Goal: Contribute content: Contribute content

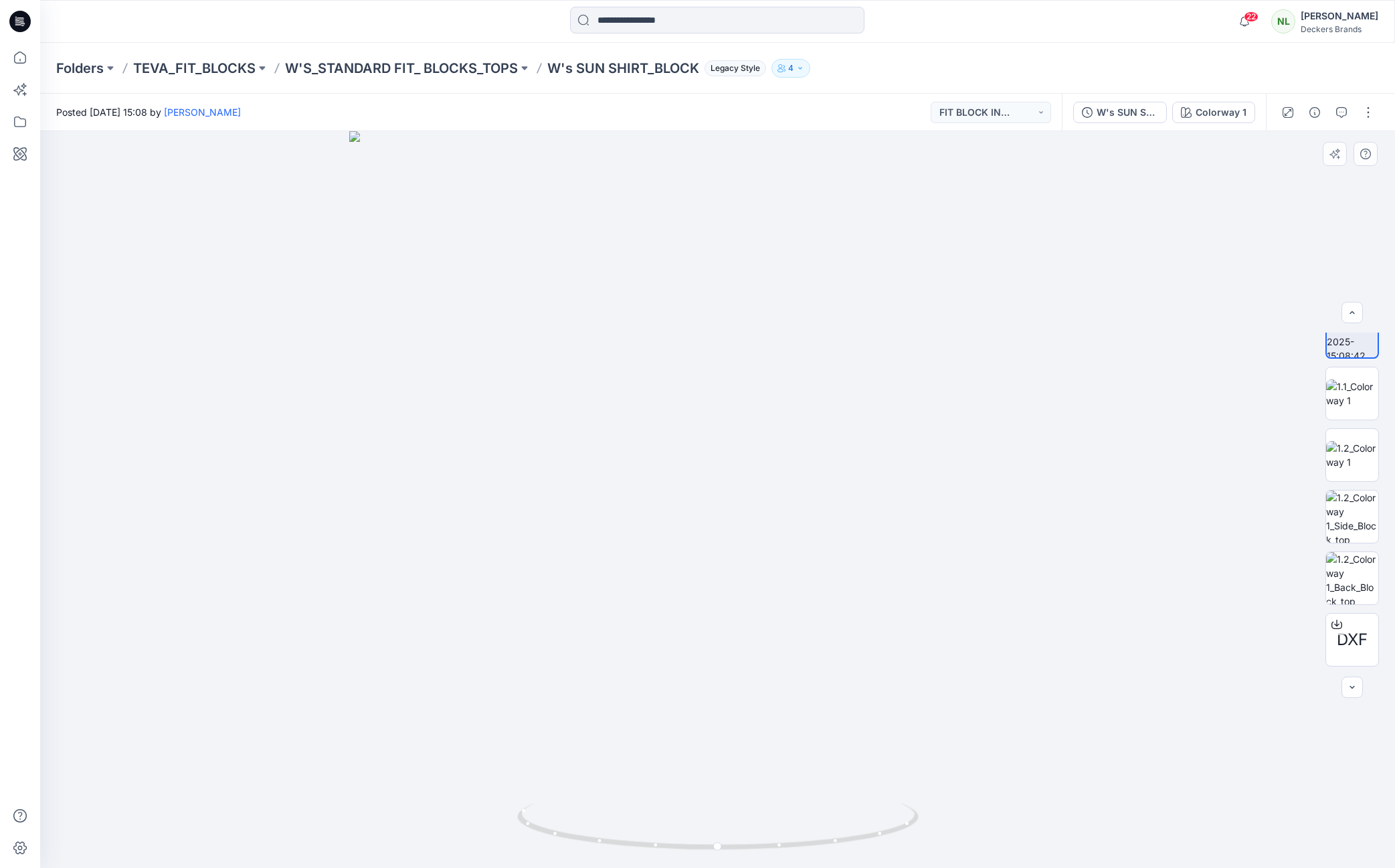
scroll to position [88, 0]
click at [1370, 118] on button "button" at bounding box center [1367, 112] width 21 height 21
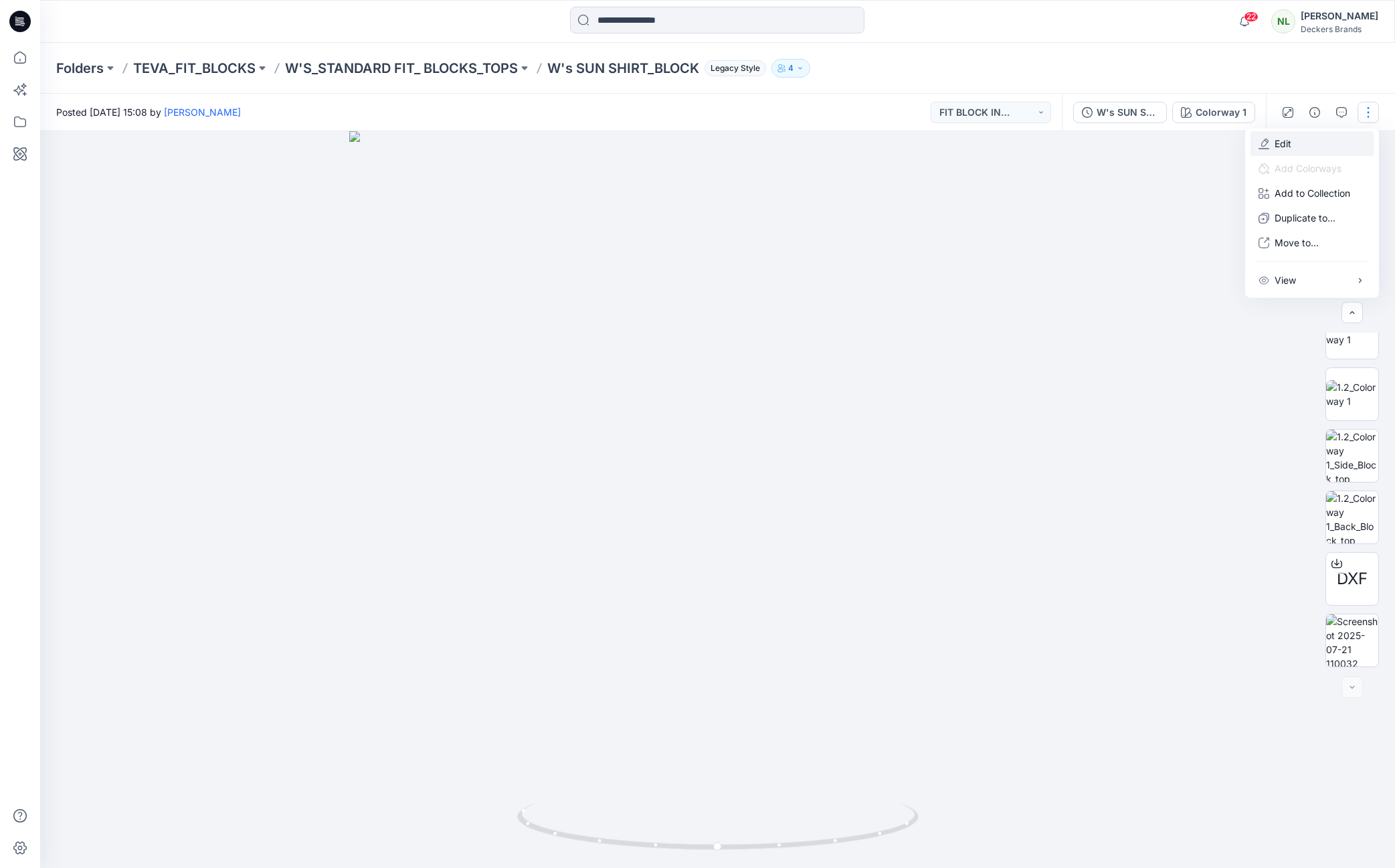
click at [1282, 147] on p "Edit" at bounding box center [1282, 143] width 17 height 14
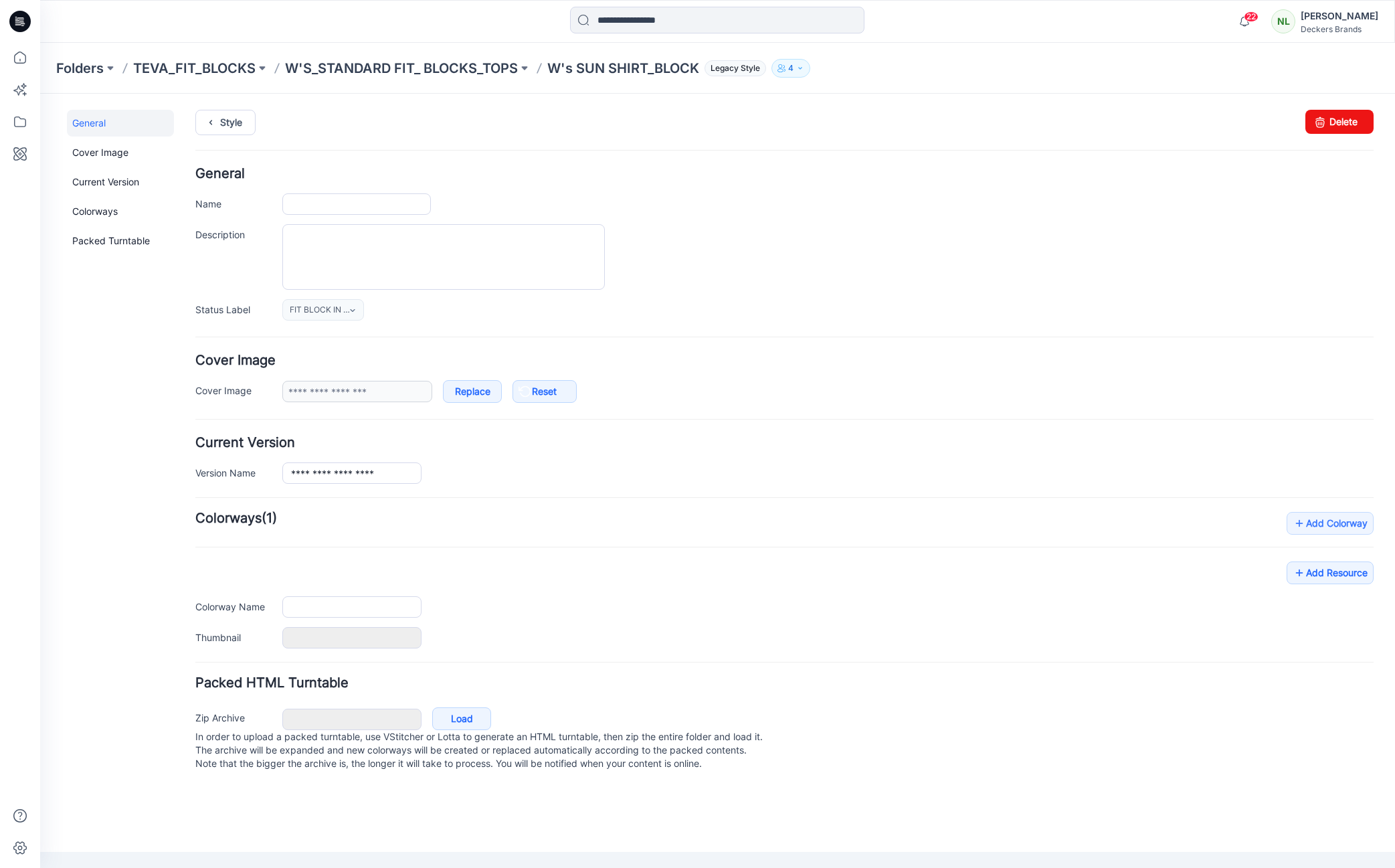
type input "**********"
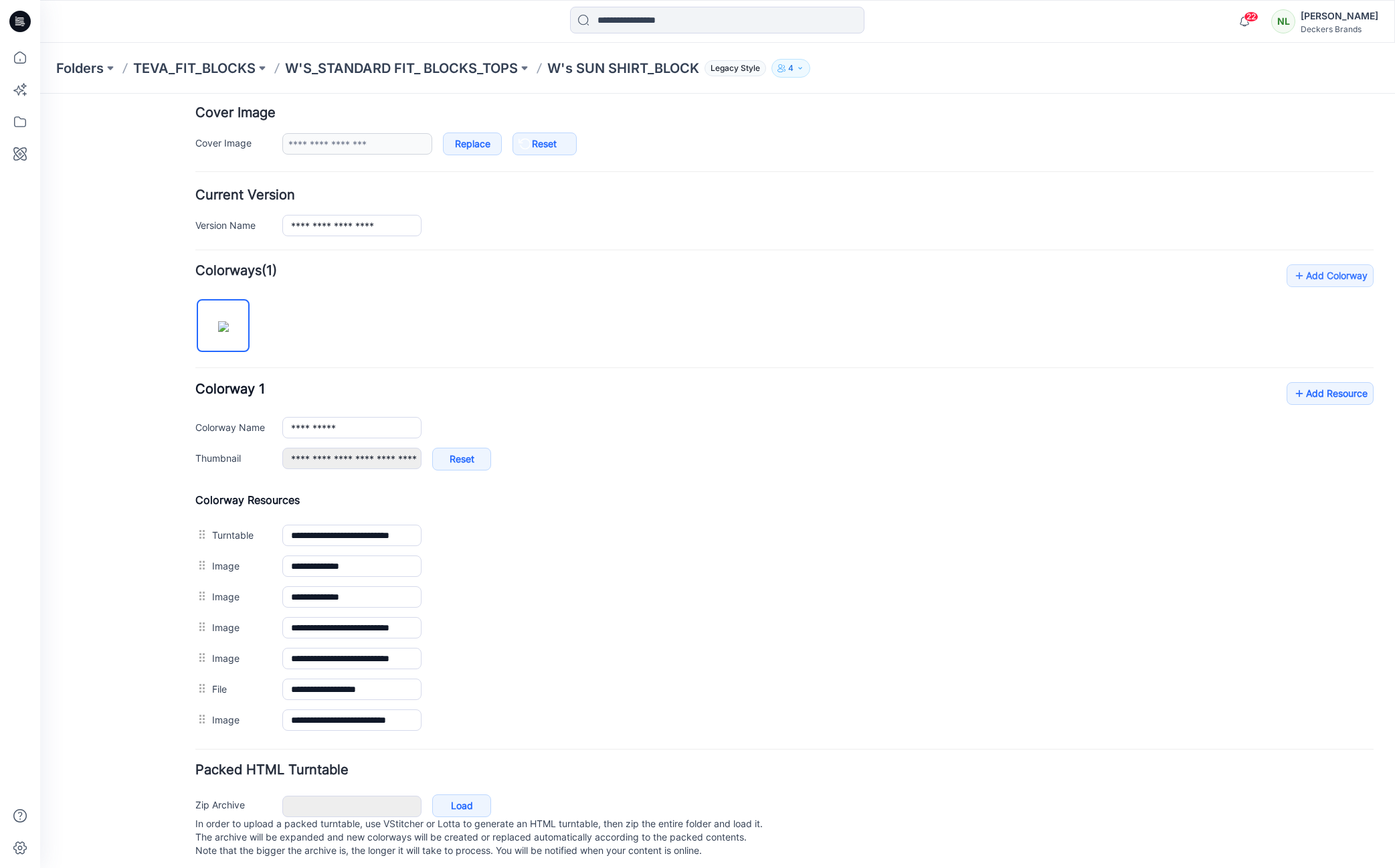
scroll to position [260, 0]
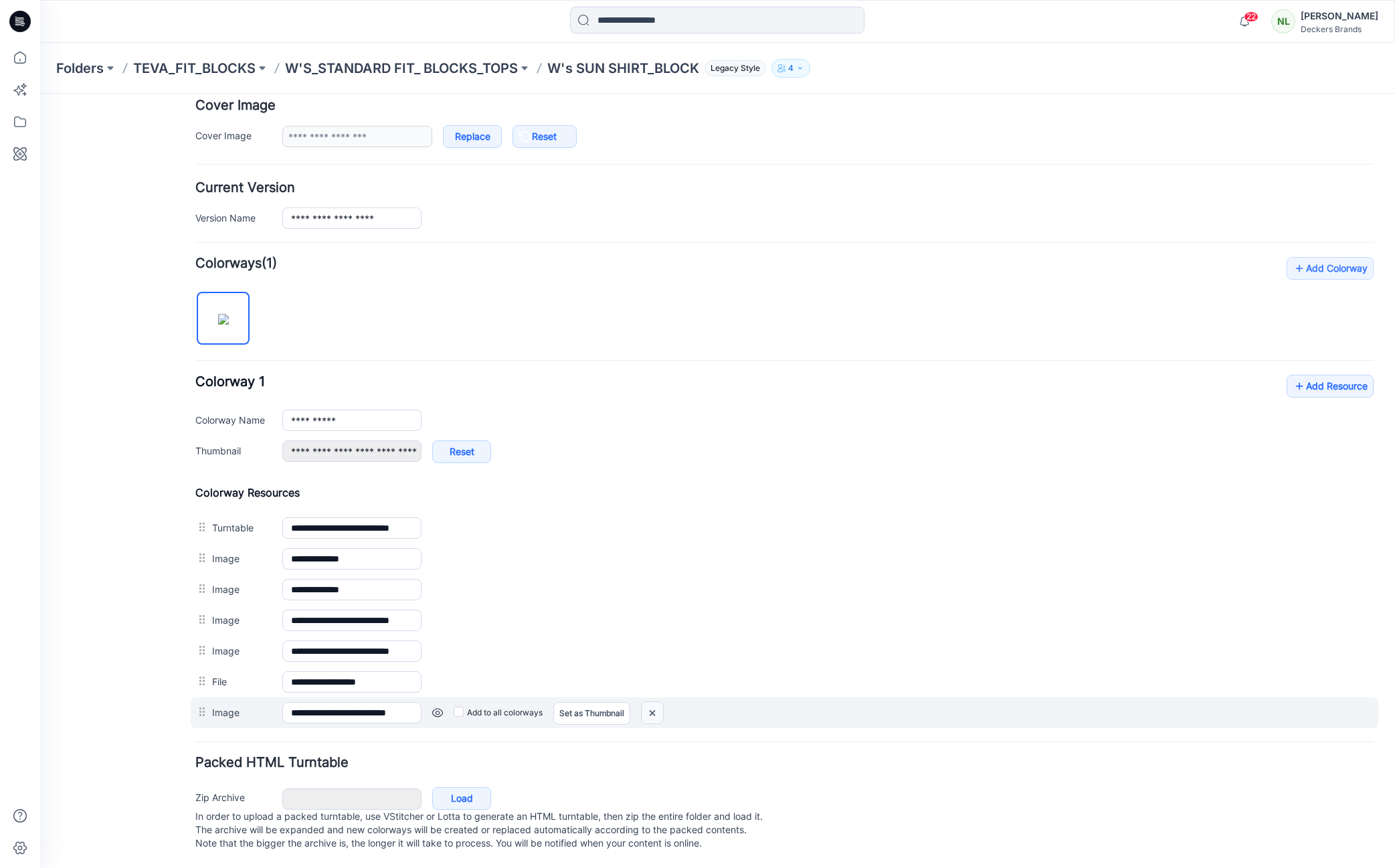
click at [653, 705] on img at bounding box center [652, 712] width 21 height 22
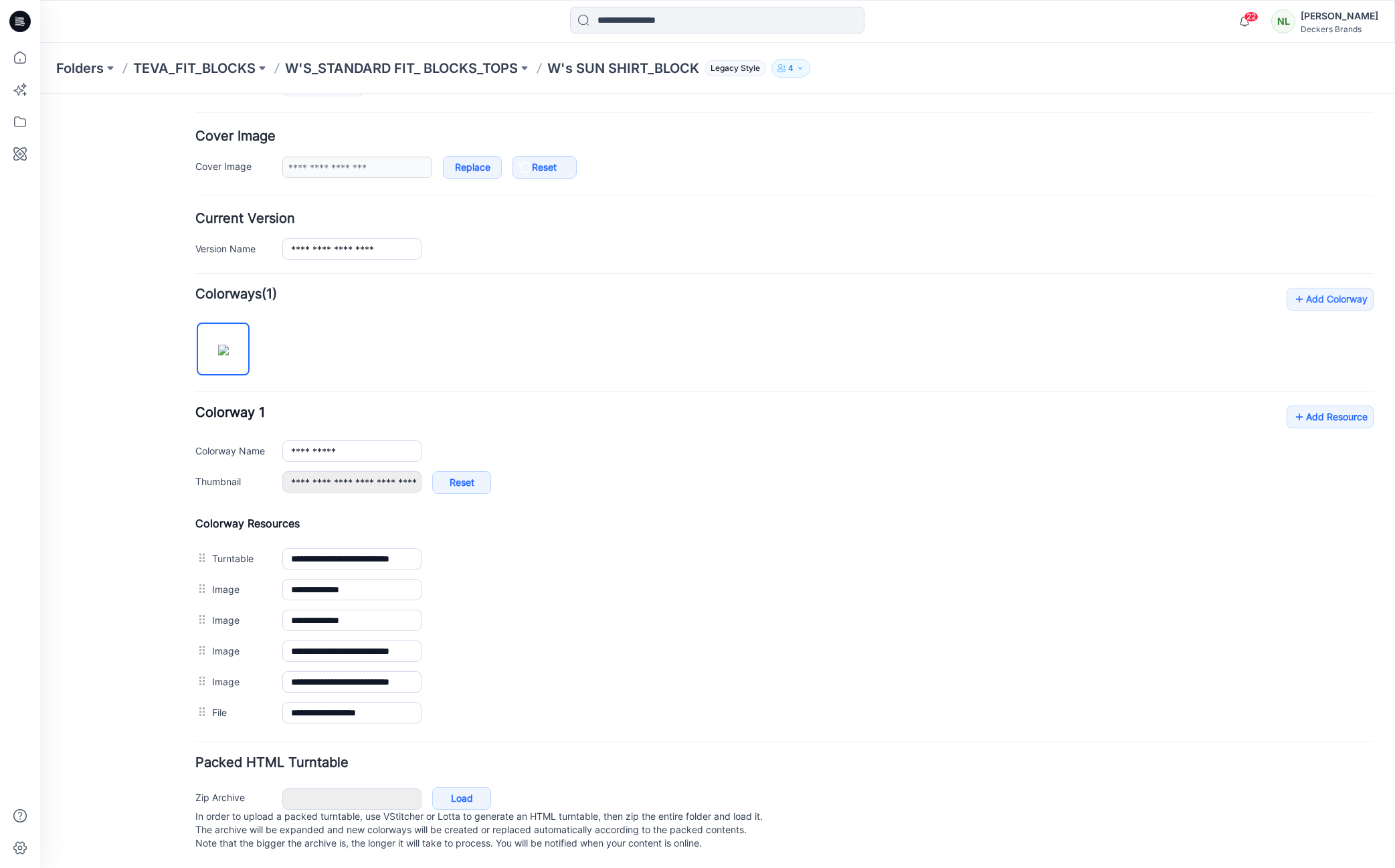
scroll to position [238, 0]
click at [1317, 406] on link "Add Resource" at bounding box center [1330, 417] width 87 height 23
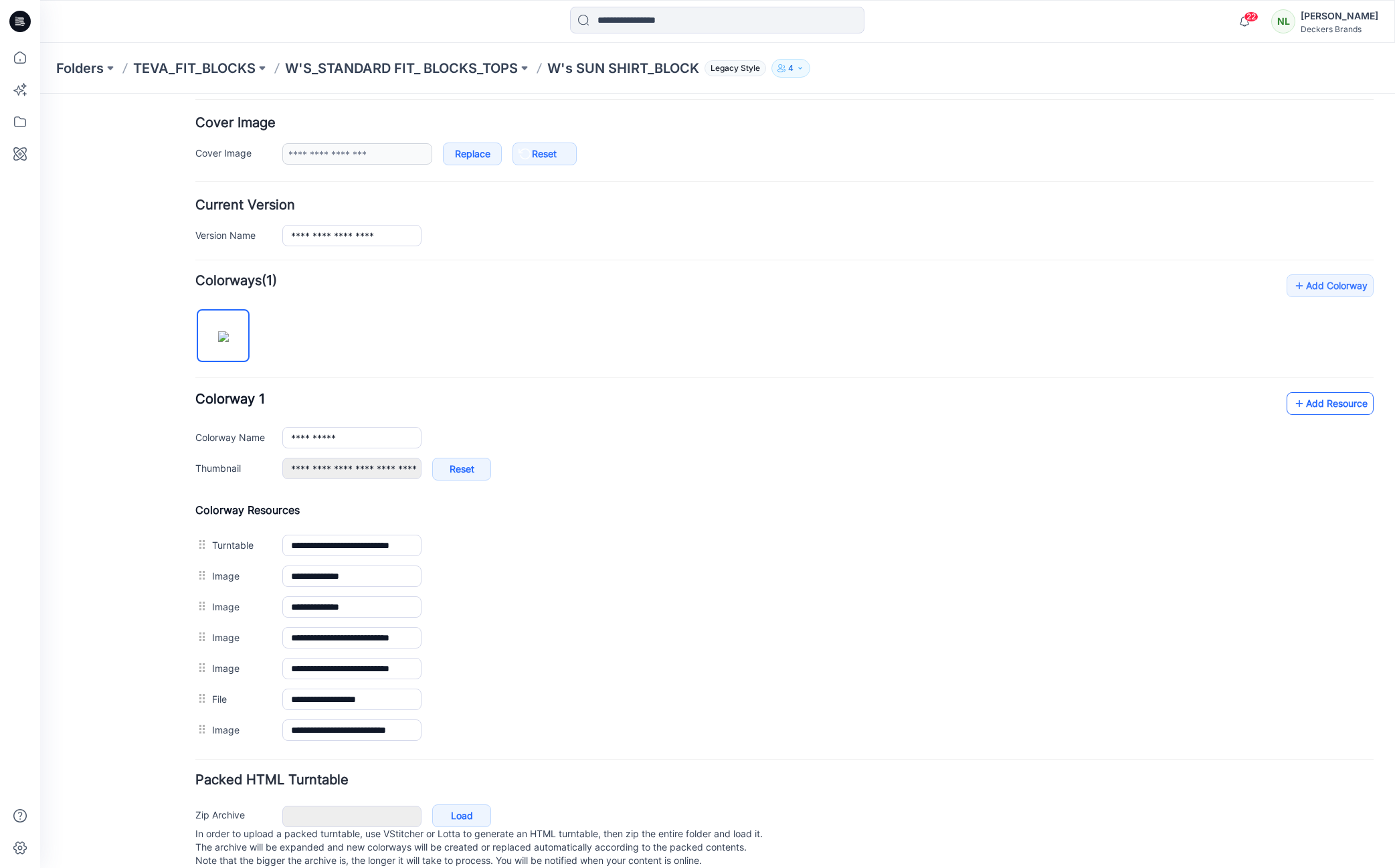
click at [1327, 407] on link "Add Resource" at bounding box center [1330, 403] width 87 height 23
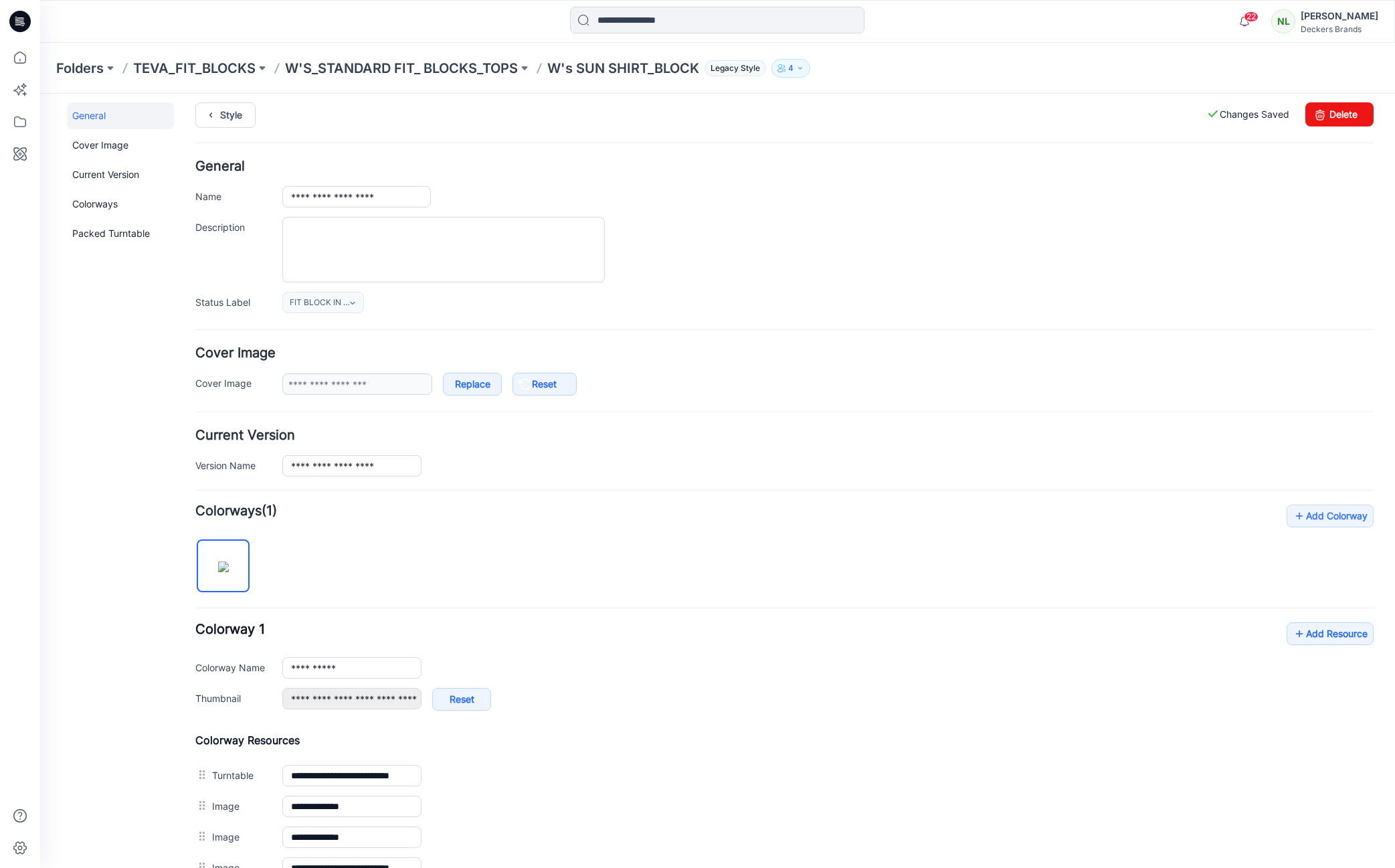
scroll to position [0, 0]
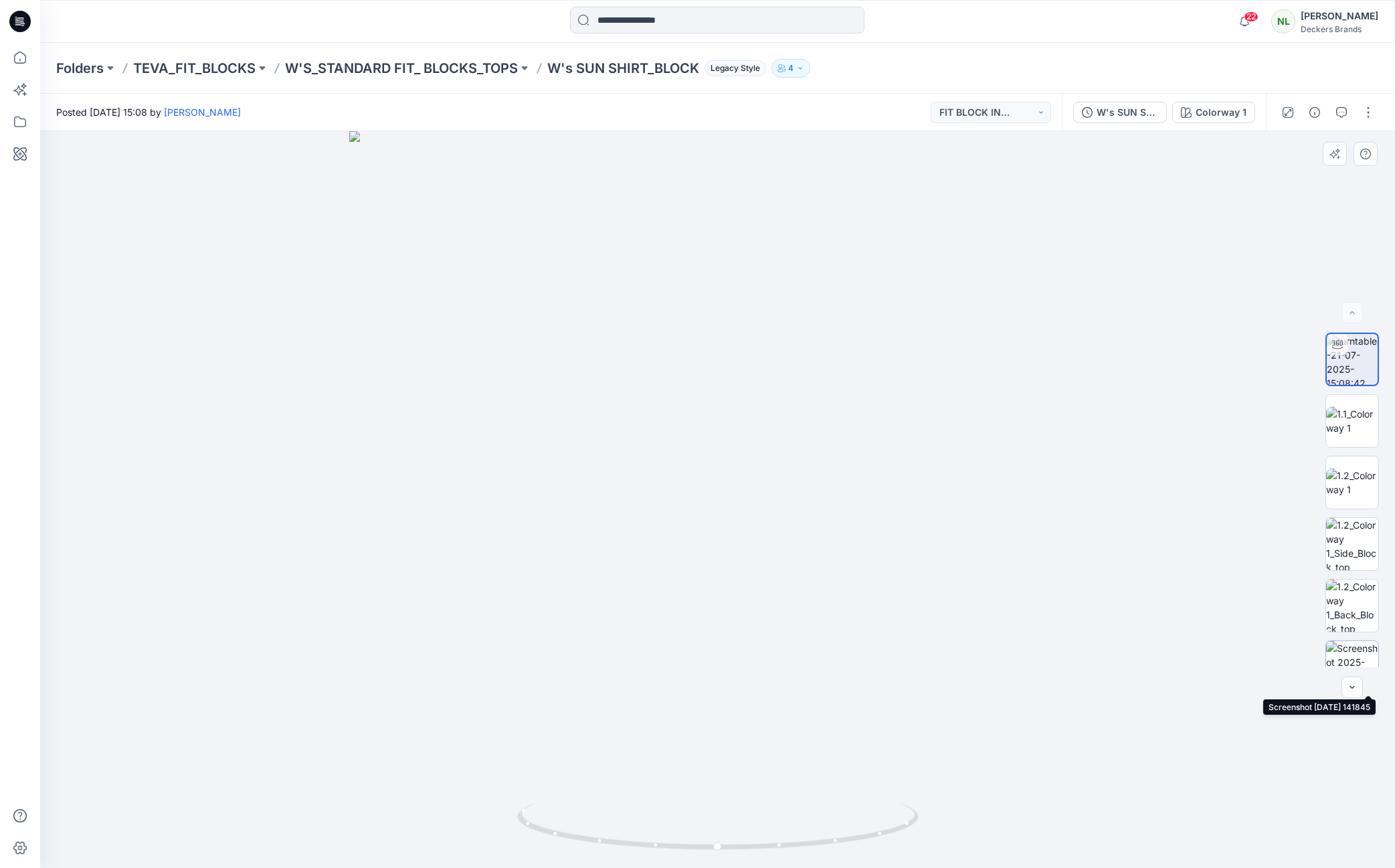
click at [1354, 650] on img at bounding box center [1352, 667] width 52 height 52
click at [1000, 787] on img at bounding box center [717, 507] width 725 height 721
click at [433, 67] on p "W'S_STANDARD FIT_ BLOCKS_TOPS" at bounding box center [401, 68] width 233 height 19
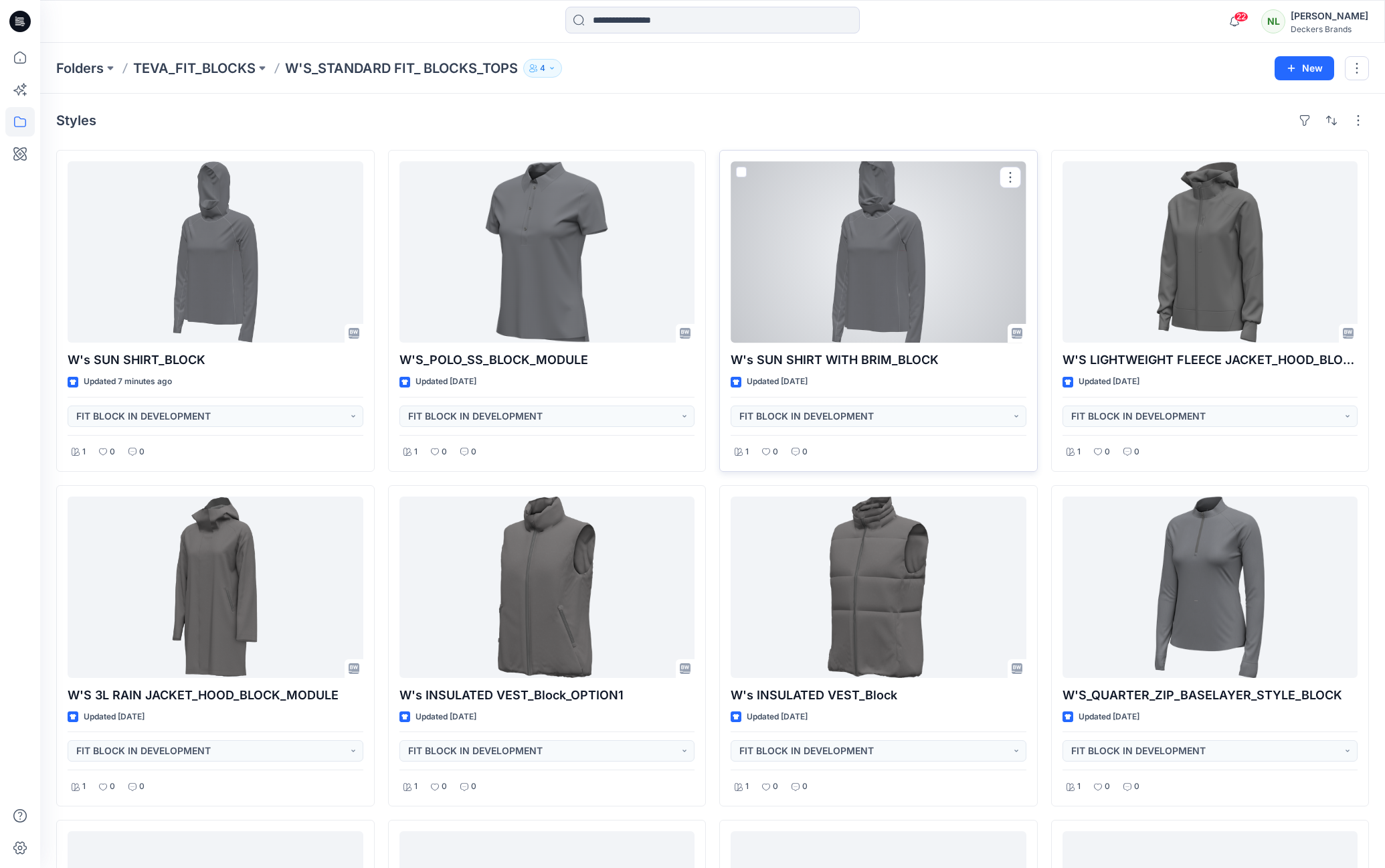
click at [902, 276] on div at bounding box center [878, 252] width 296 height 181
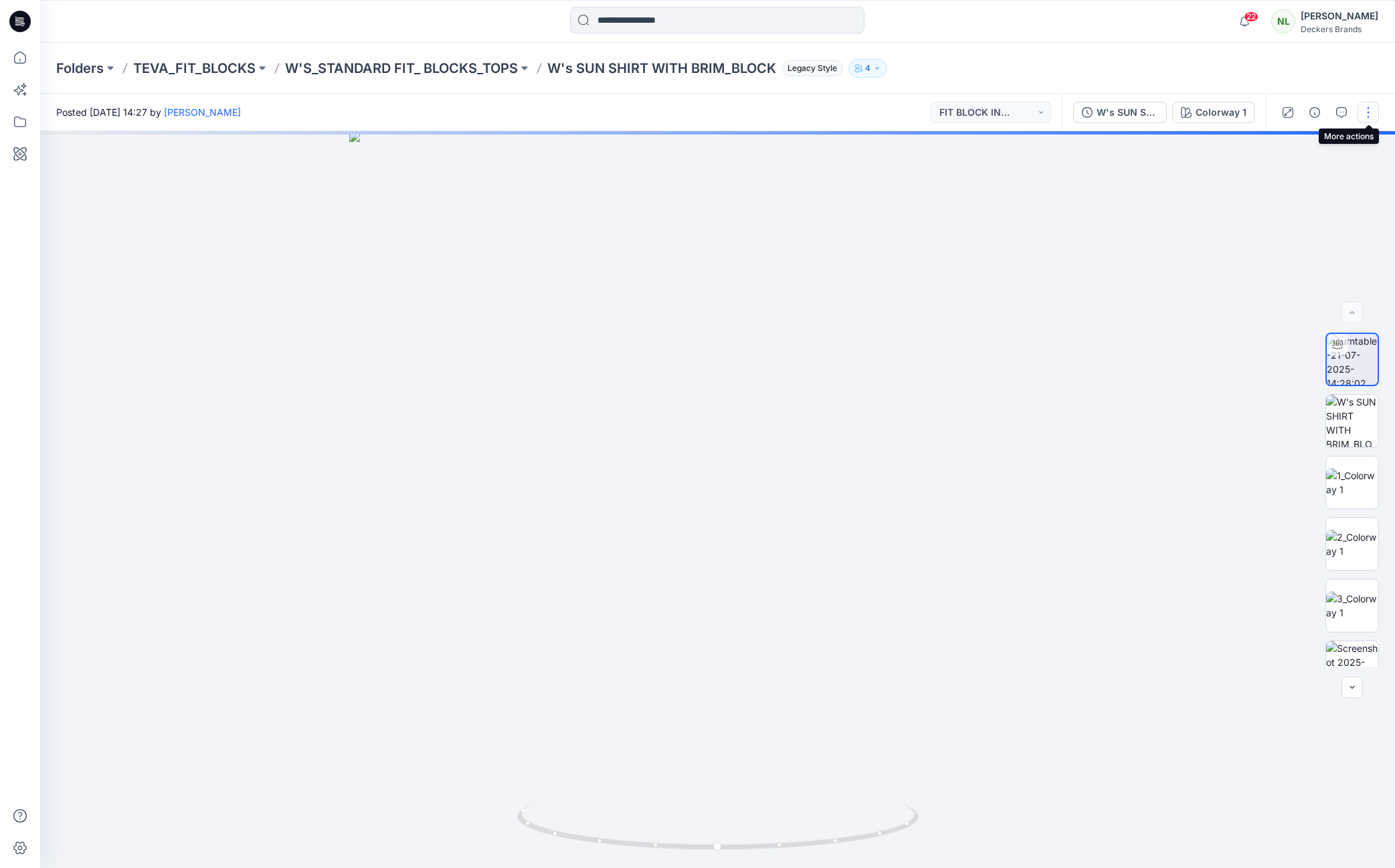
click at [1369, 111] on button "button" at bounding box center [1367, 112] width 21 height 21
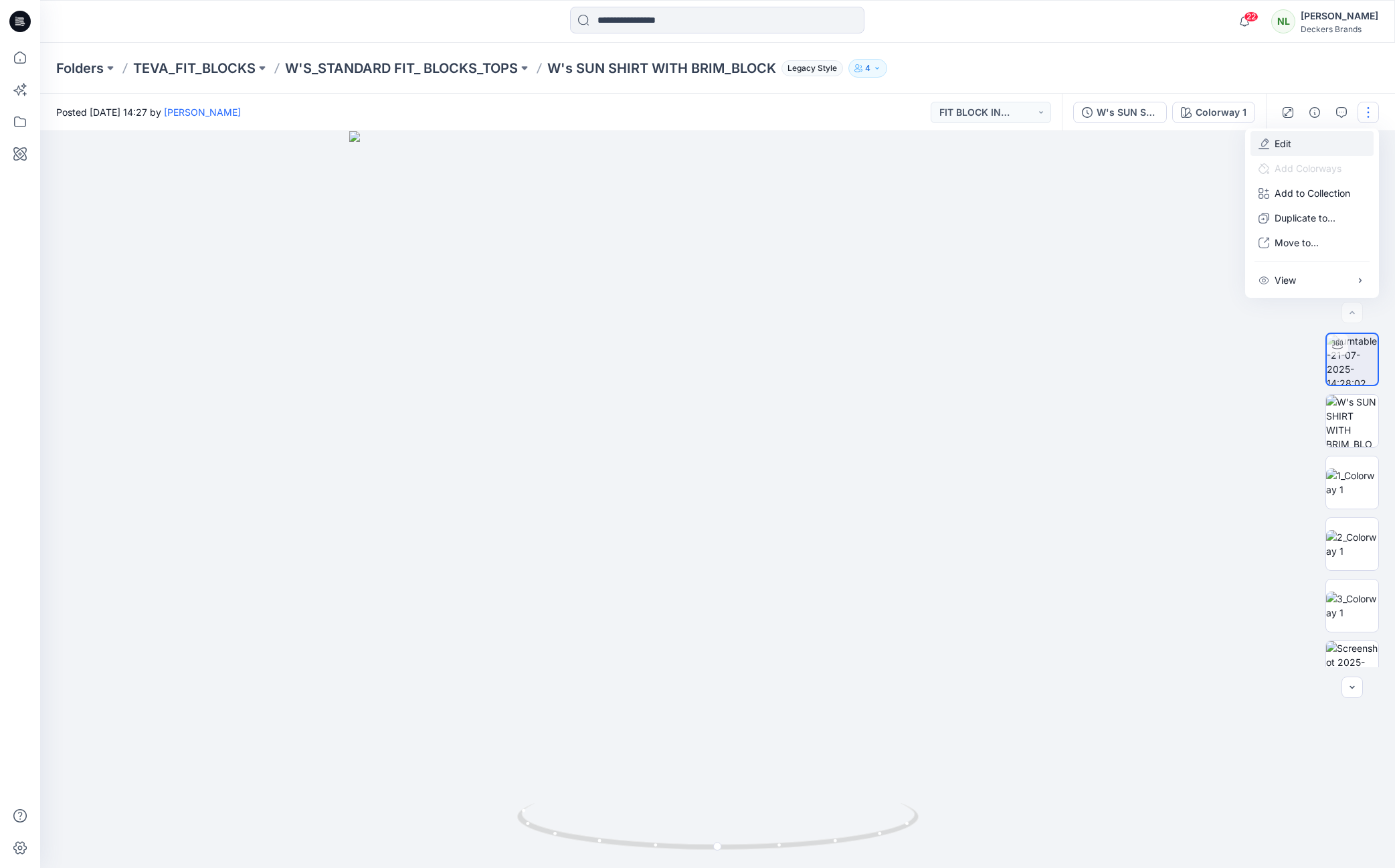
click at [1288, 144] on p "Edit" at bounding box center [1282, 143] width 17 height 14
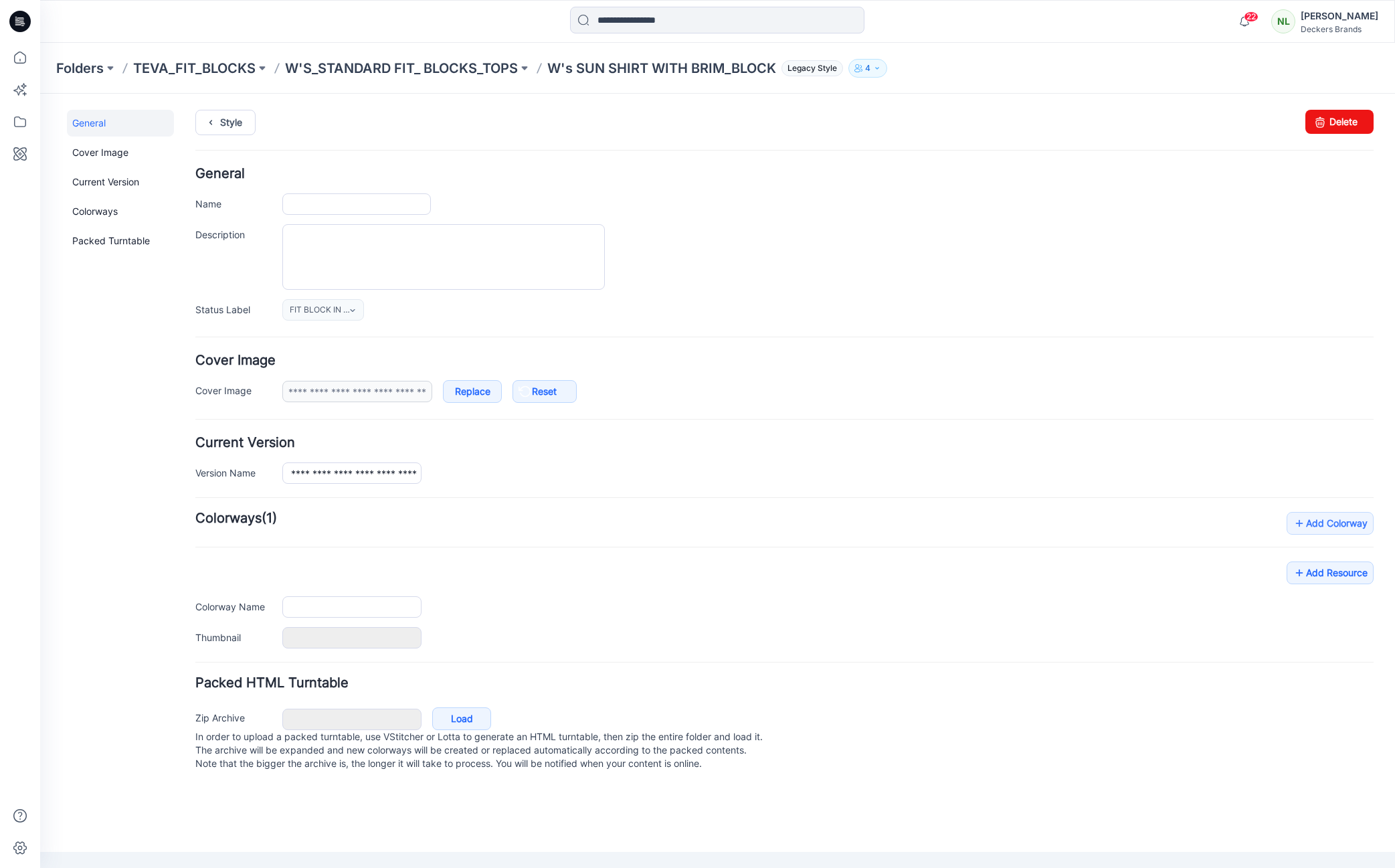
type input "**********"
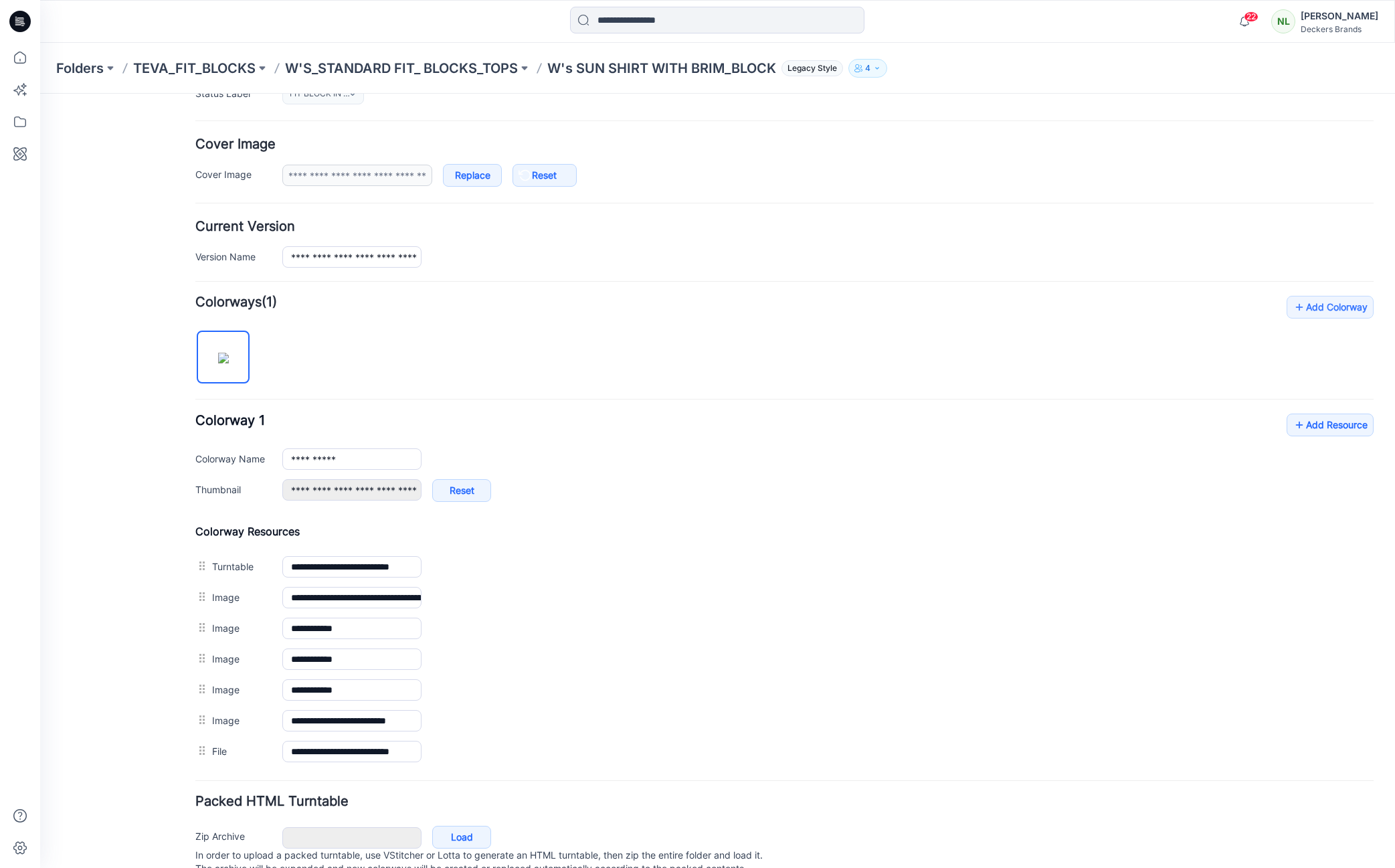
scroll to position [232, 0]
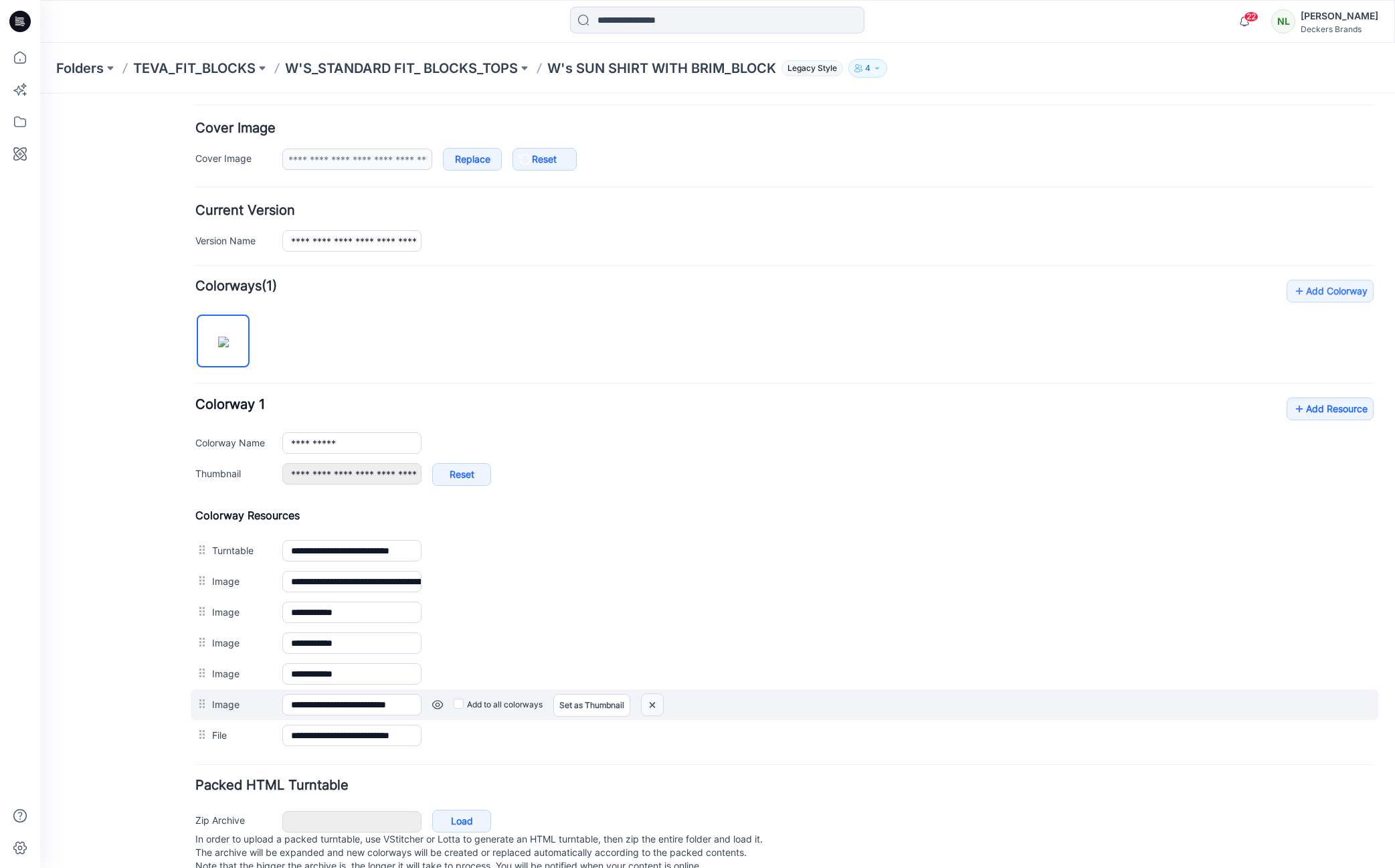
click at [652, 705] on img at bounding box center [652, 704] width 21 height 22
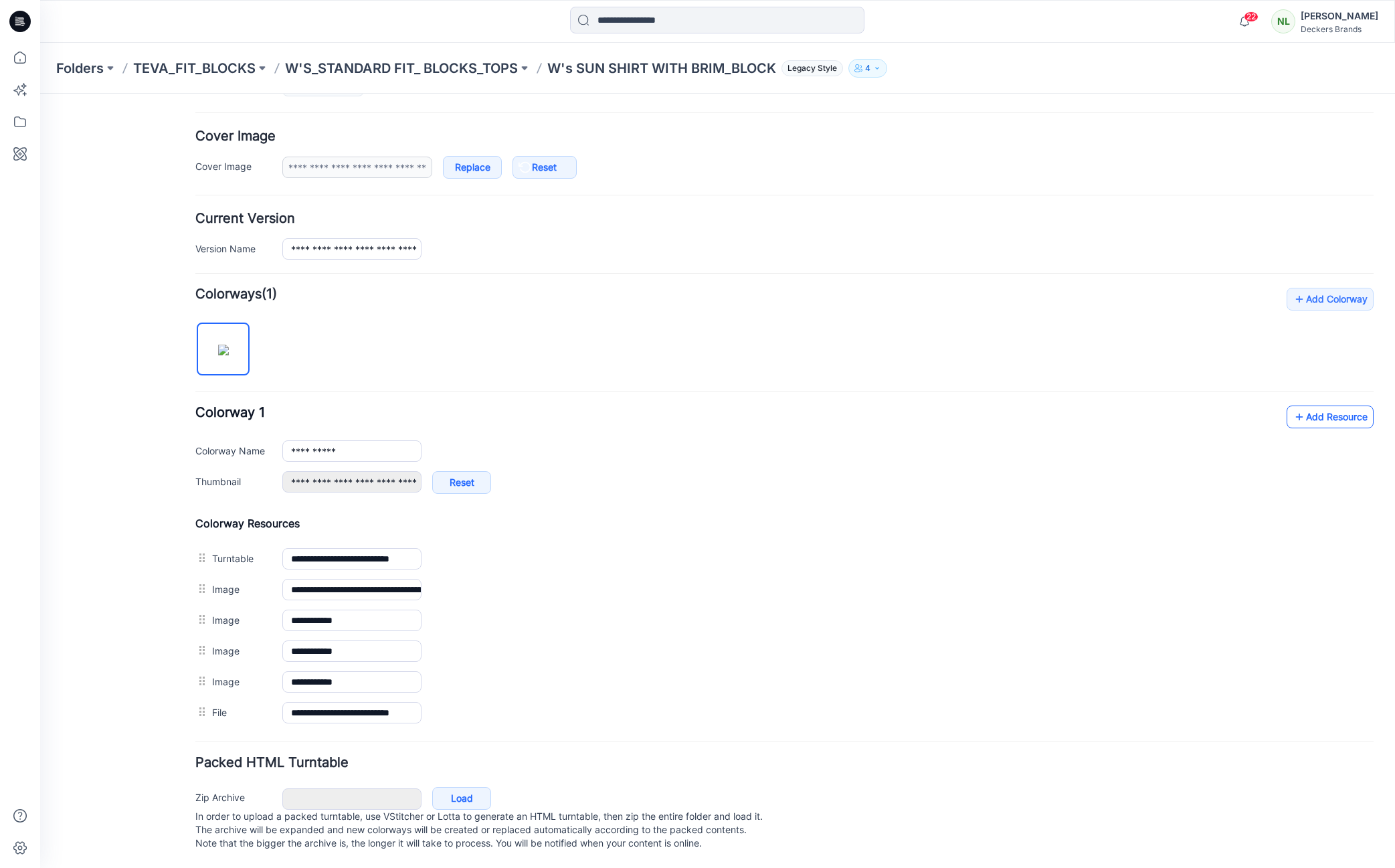
click at [1321, 411] on link "Add Resource" at bounding box center [1330, 417] width 87 height 23
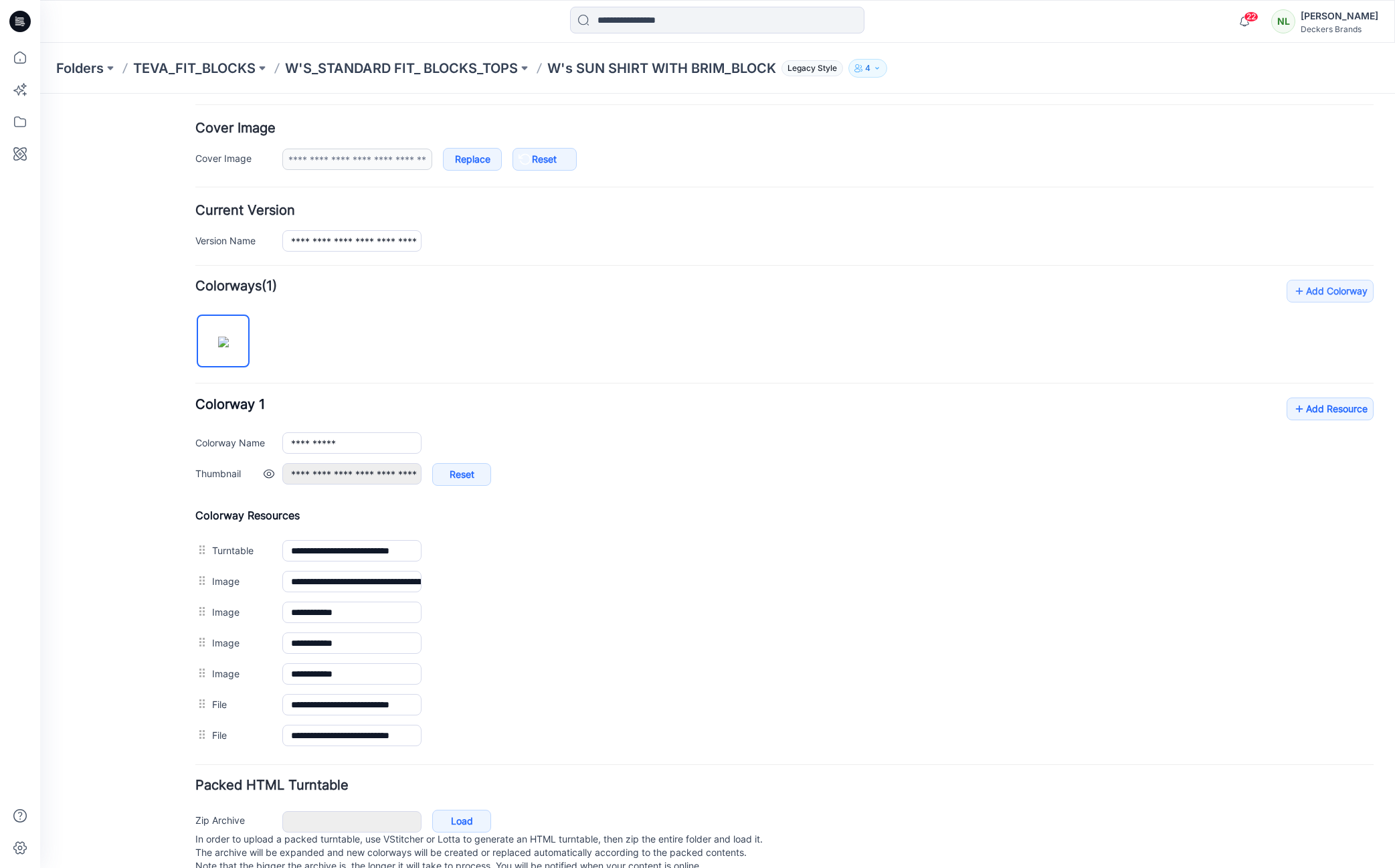
click at [918, 497] on div "**********" at bounding box center [827, 481] width 1091 height 36
click at [1346, 407] on link "Add Resource" at bounding box center [1330, 409] width 87 height 23
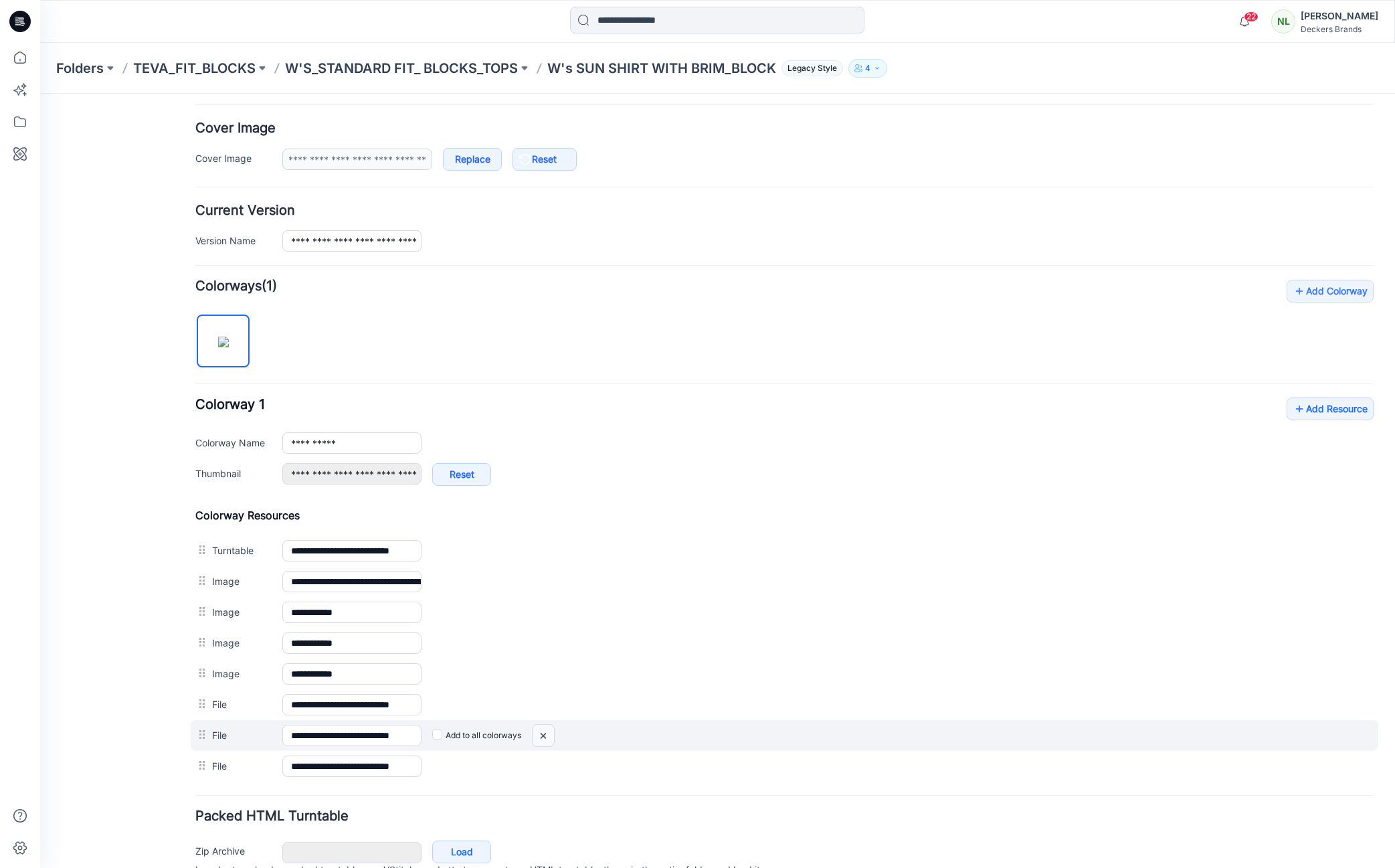
click at [547, 739] on img at bounding box center [543, 736] width 21 height 22
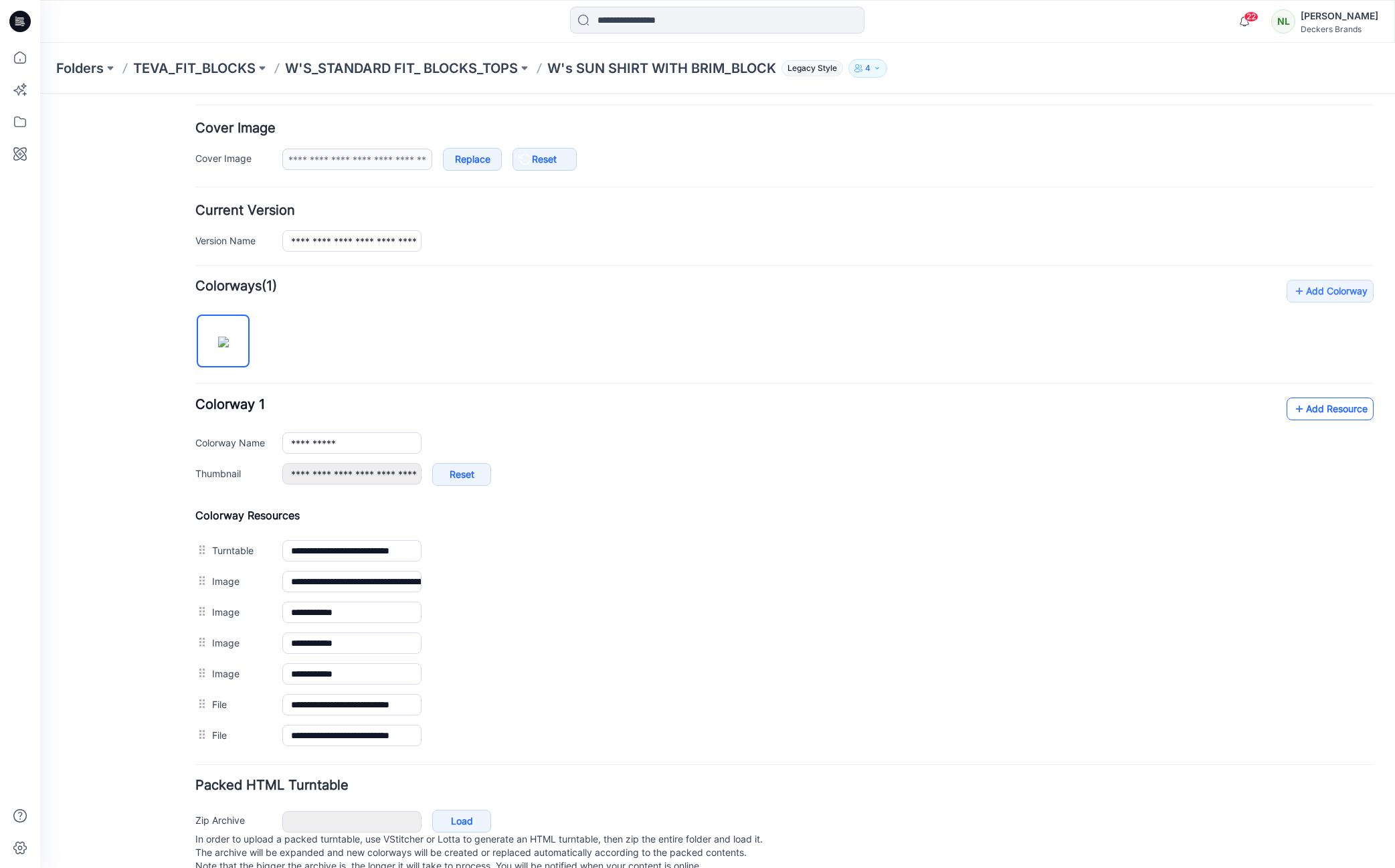
click at [1322, 406] on link "Add Resource" at bounding box center [1330, 409] width 87 height 23
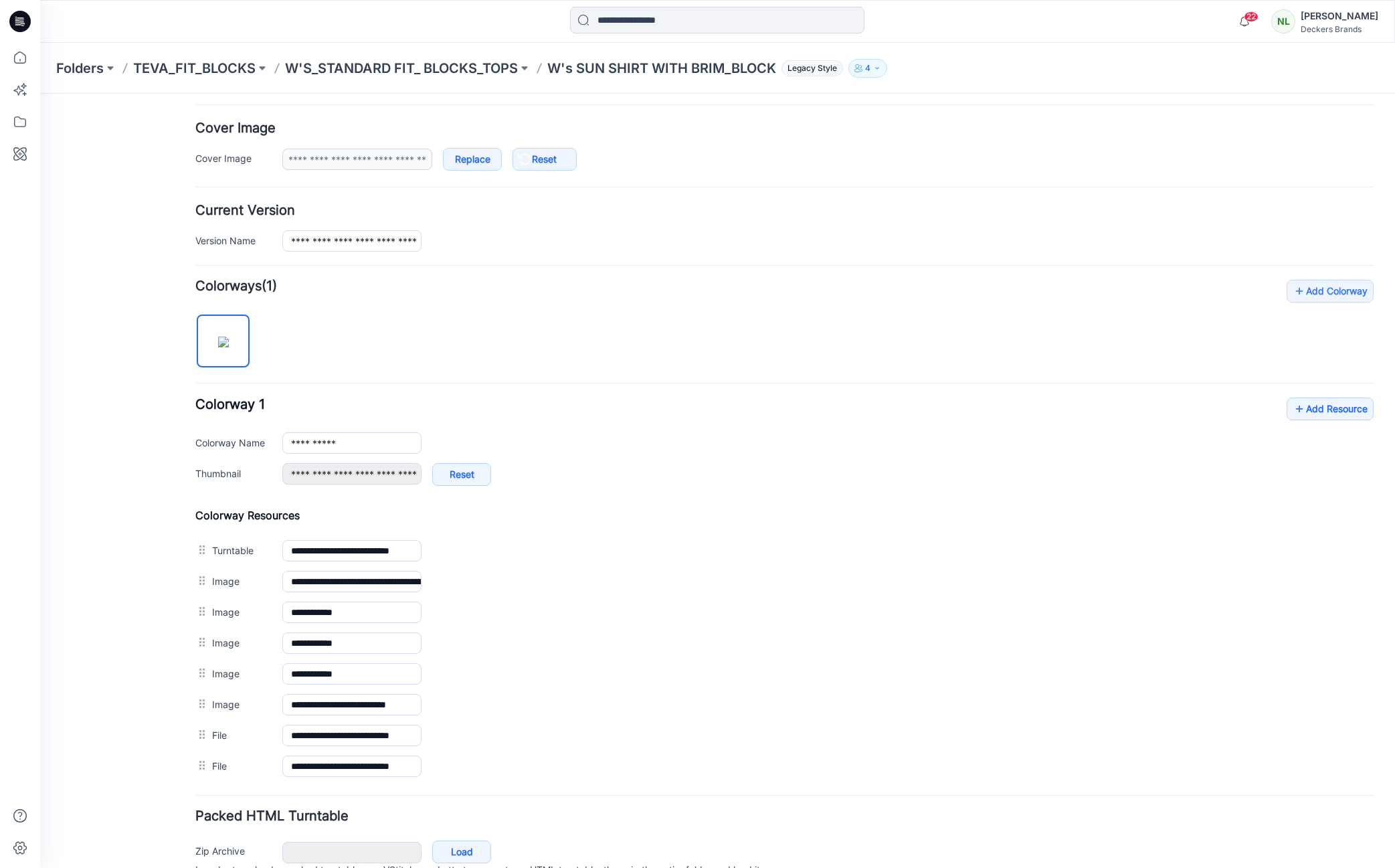
scroll to position [0, 0]
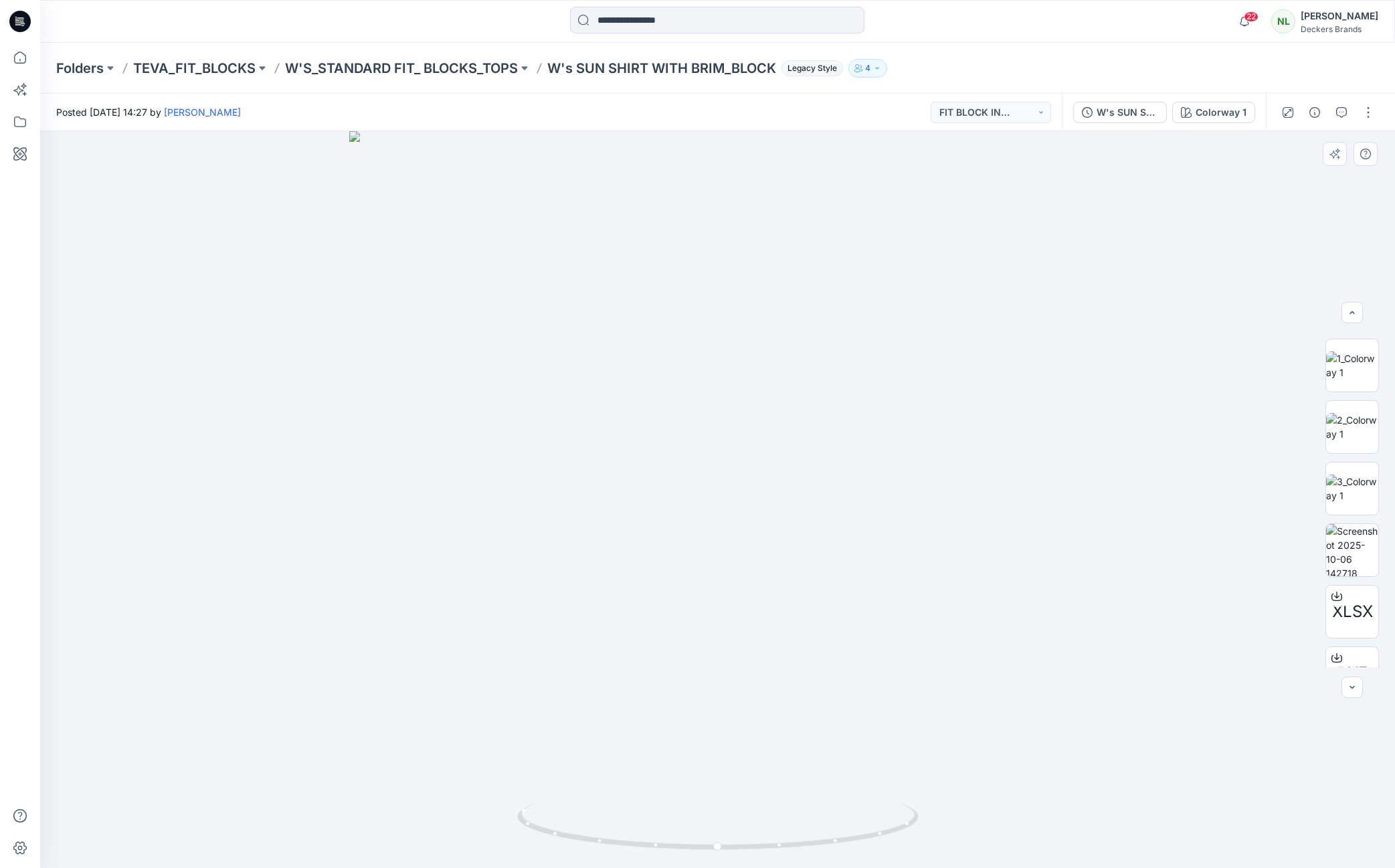
scroll to position [150, 0]
click at [1336, 528] on img at bounding box center [1352, 517] width 52 height 52
click at [259, 596] on div at bounding box center [717, 499] width 1354 height 736
click at [32, 540] on div at bounding box center [20, 455] width 29 height 825
click at [1236, 692] on div at bounding box center [717, 499] width 1354 height 736
